Goal: Navigation & Orientation: Find specific page/section

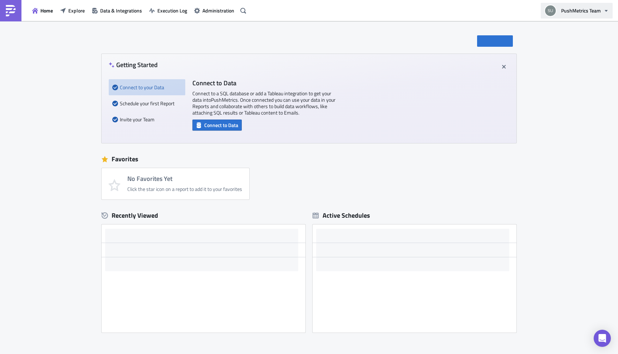
click at [599, 9] on span "PushMetrics Team" at bounding box center [581, 11] width 40 height 8
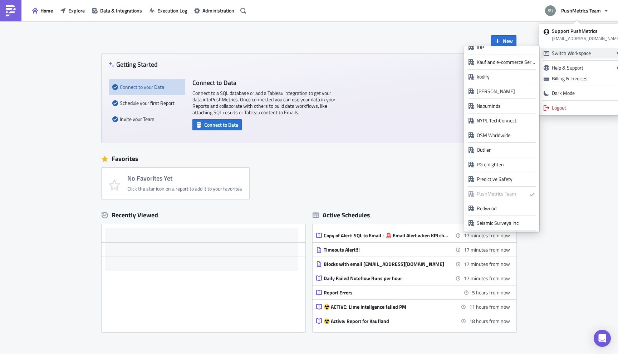
scroll to position [509, 0]
click at [500, 180] on div "Predictive Safety" at bounding box center [505, 177] width 58 height 7
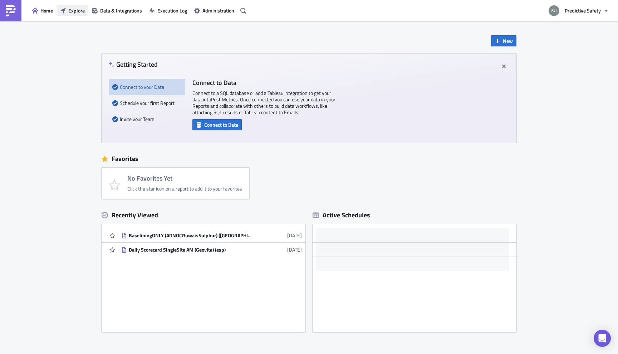
click at [77, 11] on span "Explore" at bounding box center [76, 11] width 16 height 8
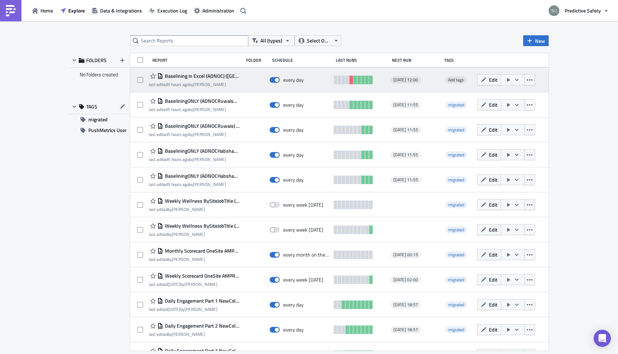
click at [212, 74] on span "Baselining in Excel (ADNOC) (uae)" at bounding box center [201, 76] width 76 height 6
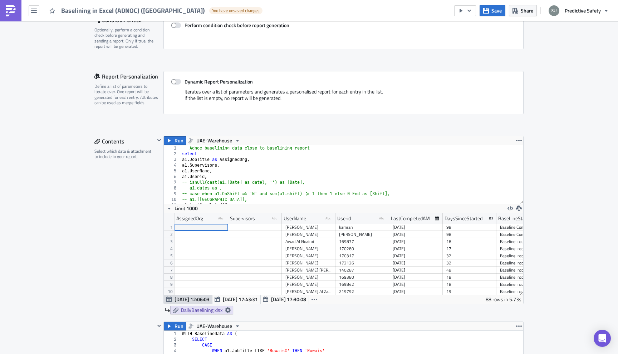
scroll to position [59, 0]
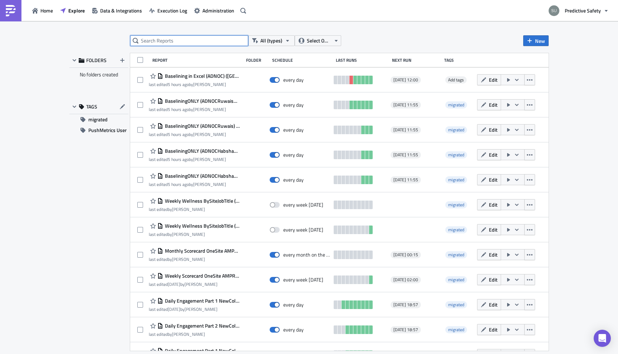
click at [204, 41] on input "text" at bounding box center [189, 40] width 118 height 11
click at [593, 61] on div "All (types) Select Owner New FOLDERS No folders created TAGS migrated PushMetri…" at bounding box center [309, 188] width 618 height 334
click at [604, 13] on icon "button" at bounding box center [606, 11] width 6 height 6
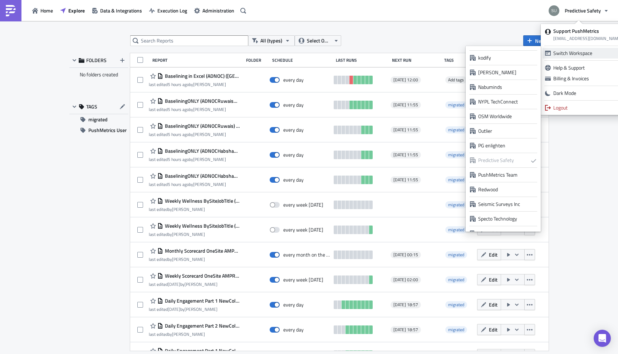
scroll to position [528, 0]
click at [509, 169] on div "PushMetrics Team" at bounding box center [507, 172] width 58 height 7
